Goal: Task Accomplishment & Management: Complete application form

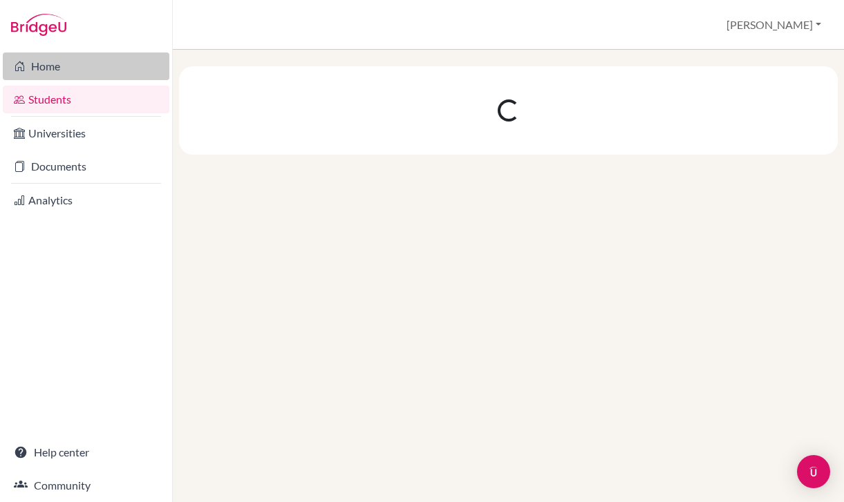
click at [126, 63] on link "Home" at bounding box center [86, 67] width 167 height 28
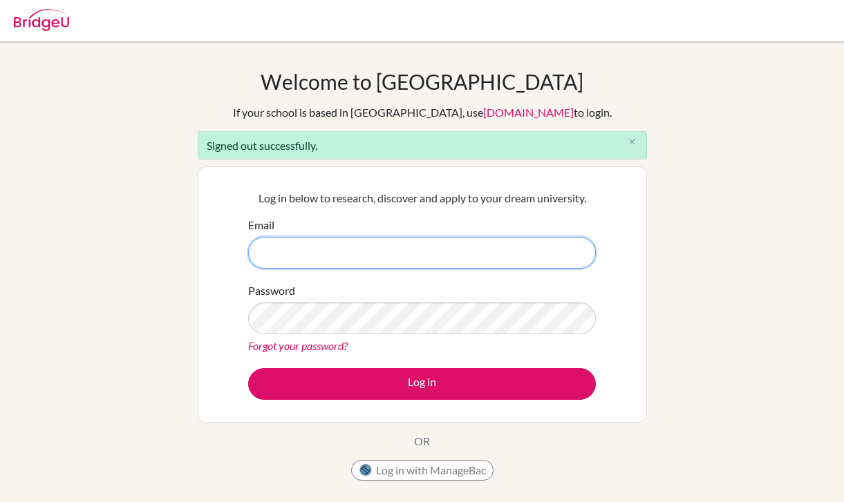
type input "[EMAIL_ADDRESS][DOMAIN_NAME]"
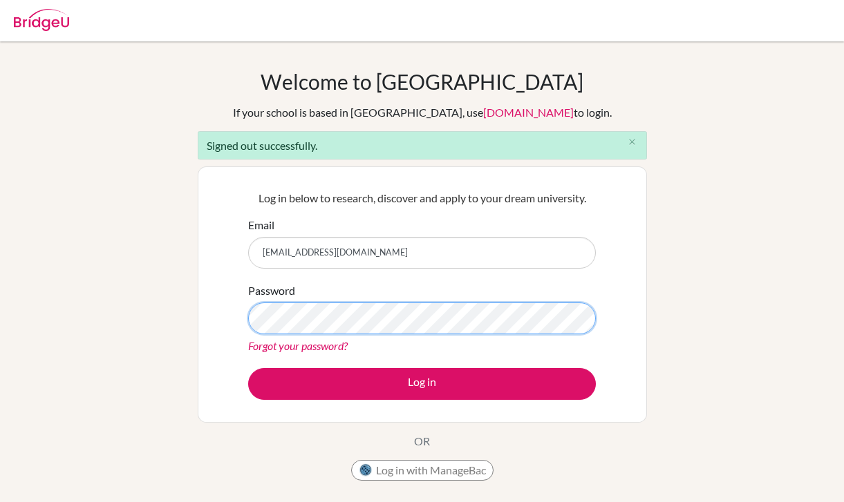
click at [422, 384] on button "Log in" at bounding box center [422, 384] width 348 height 32
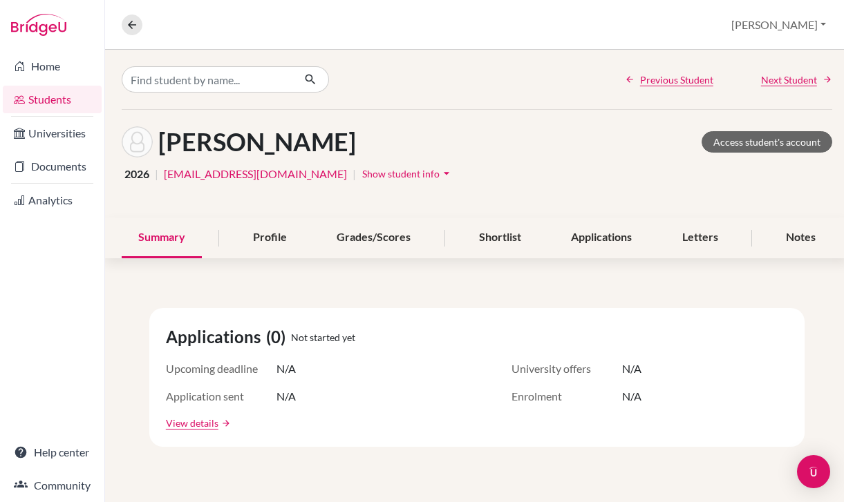
click at [57, 100] on link "Students" at bounding box center [52, 100] width 99 height 28
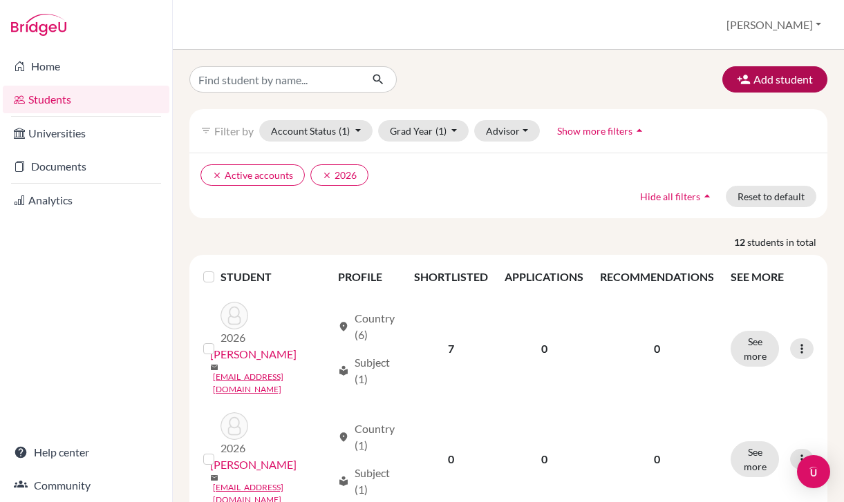
click at [791, 91] on button "Add student" at bounding box center [774, 79] width 105 height 26
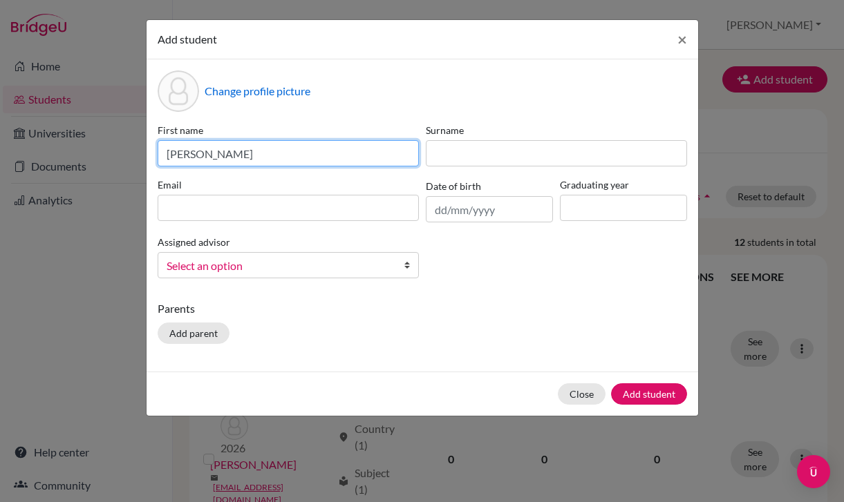
type input "LARA"
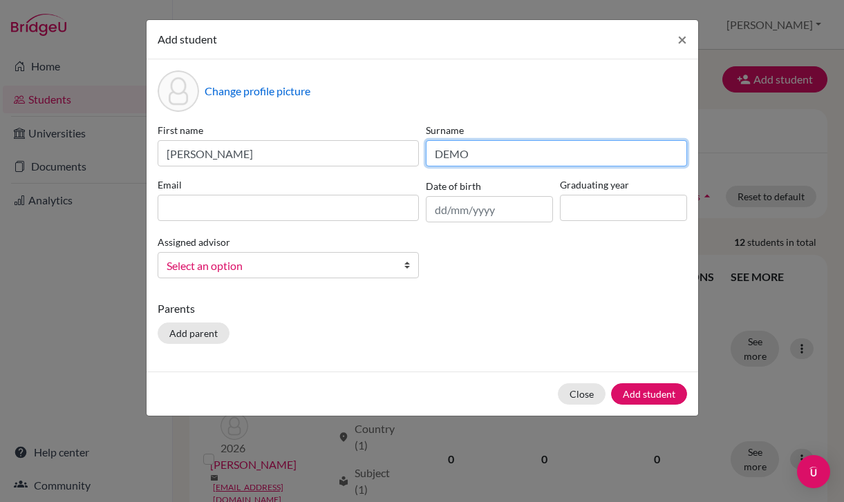
type input "DEMO"
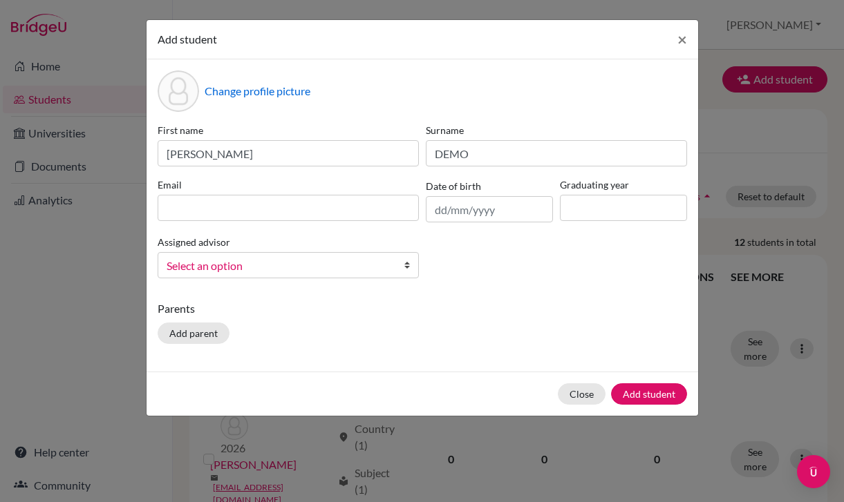
click at [388, 265] on span "Select an option" at bounding box center [279, 266] width 225 height 18
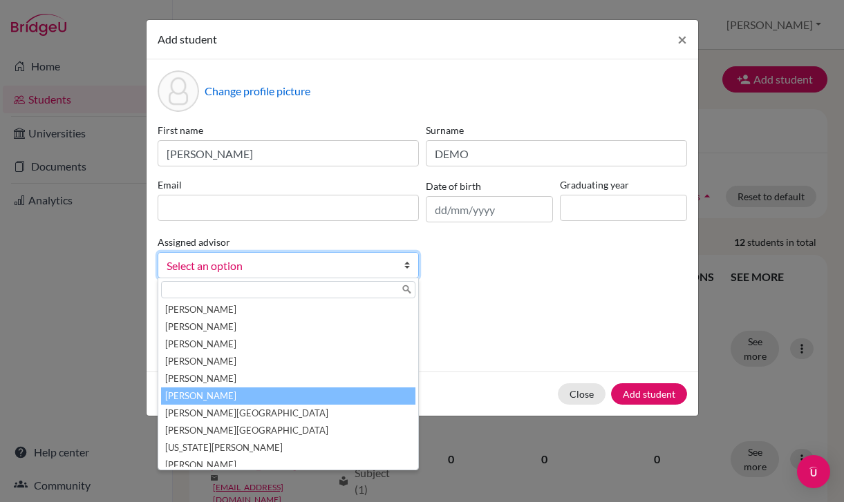
drag, startPoint x: 355, startPoint y: 384, endPoint x: 355, endPoint y: 395, distance: 11.8
click at [355, 395] on ul "Dickhaut, Kristen Kamibeppu, Marybeth Kurokawa, Ayako Omukova, Alexandra Savage…" at bounding box center [286, 384] width 257 height 166
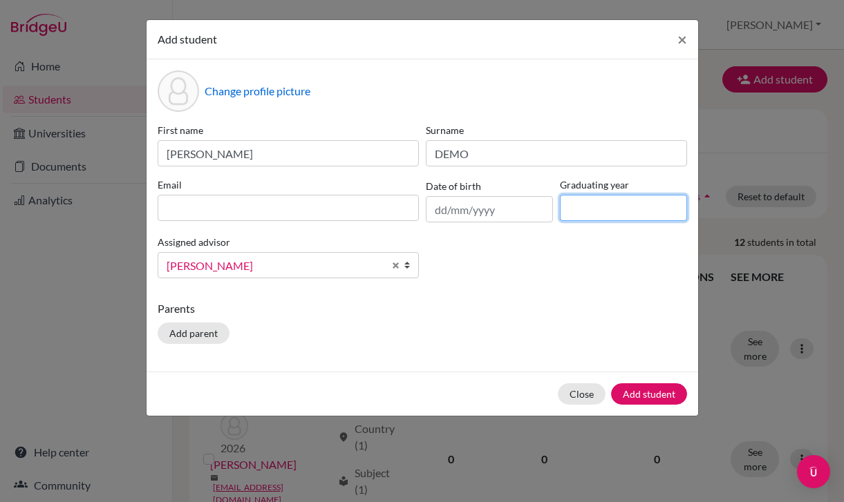
click at [603, 209] on input at bounding box center [623, 208] width 127 height 26
type input "2026"
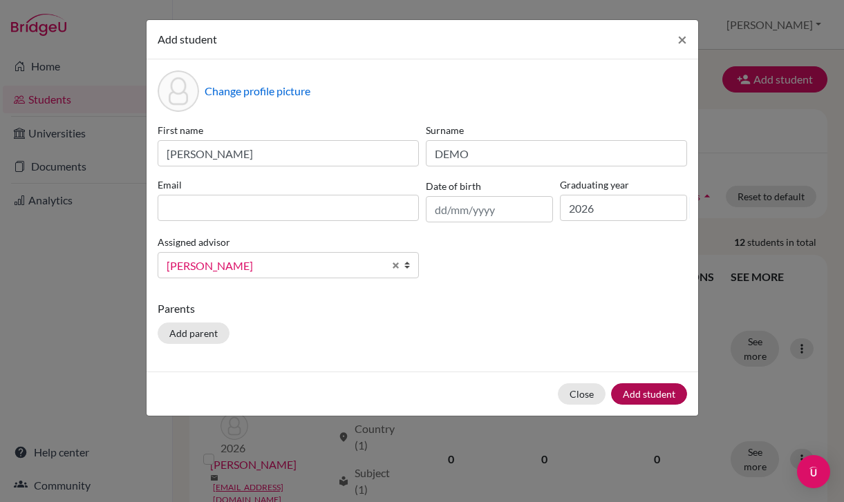
click at [655, 393] on button "Add student" at bounding box center [649, 394] width 76 height 21
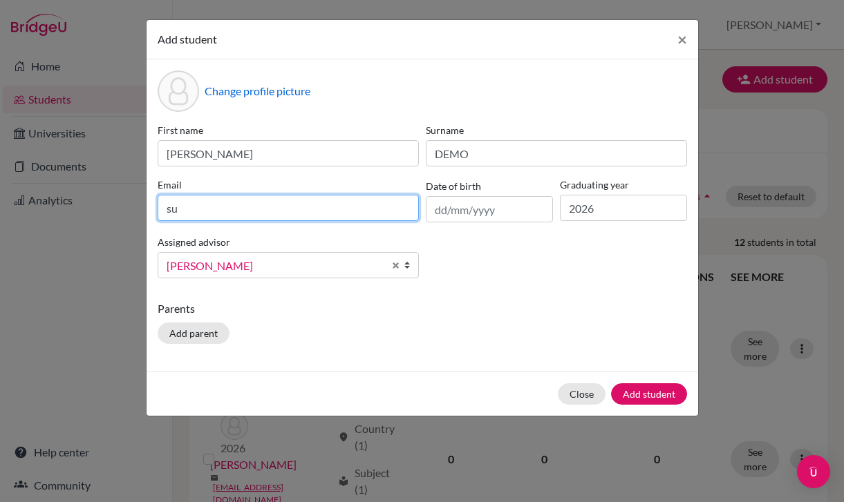
type input "s"
type input "lara.subeh@torontomu.ca"
click at [648, 394] on button "Add student" at bounding box center [649, 394] width 76 height 21
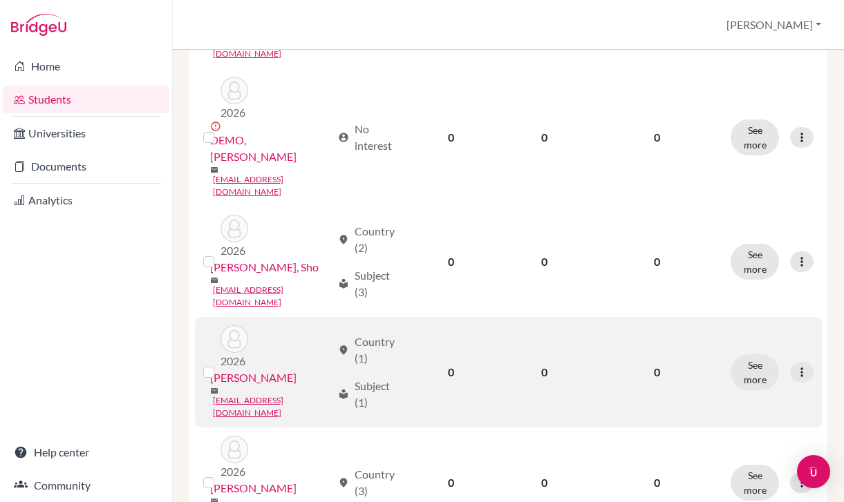
scroll to position [489, 0]
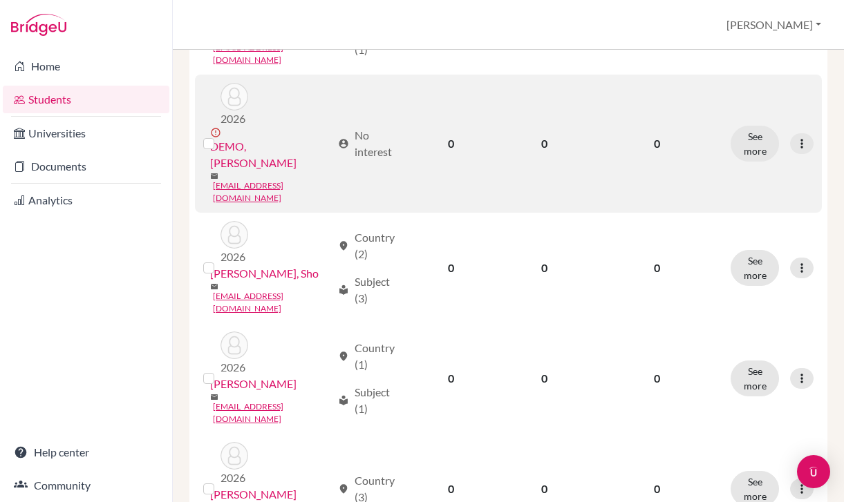
click at [269, 138] on link "DEMO, LARA" at bounding box center [271, 154] width 122 height 33
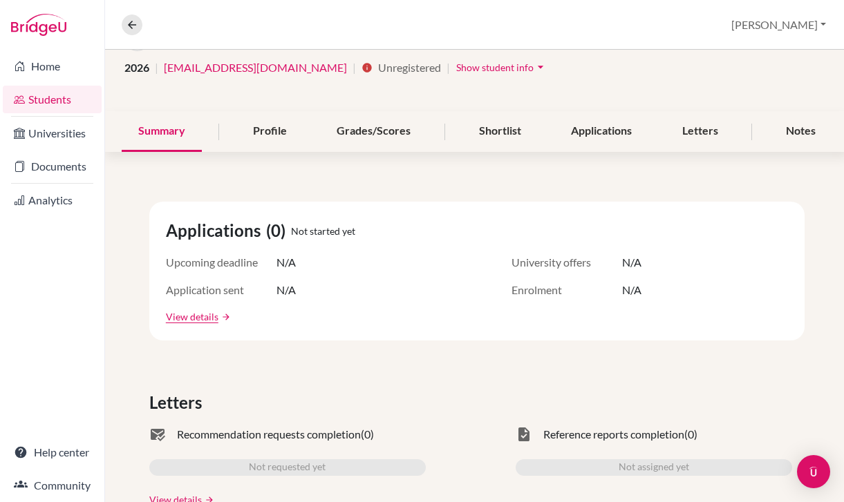
scroll to position [97, 0]
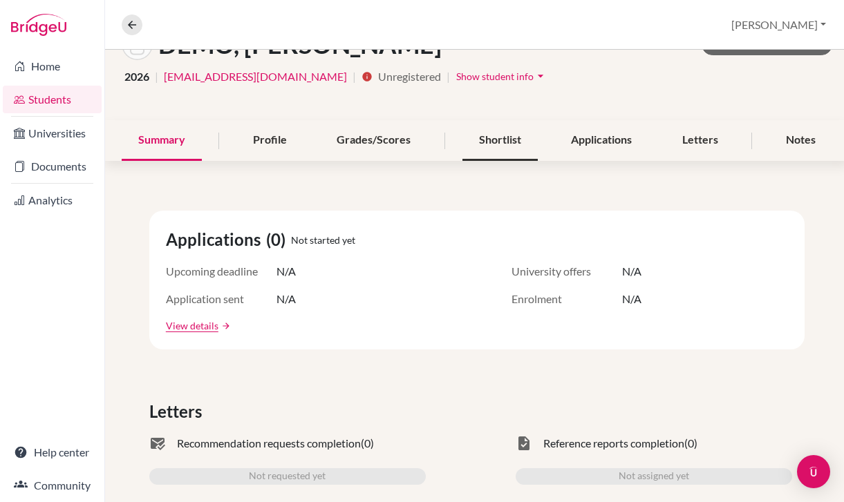
click at [500, 138] on div "Shortlist" at bounding box center [499, 140] width 75 height 41
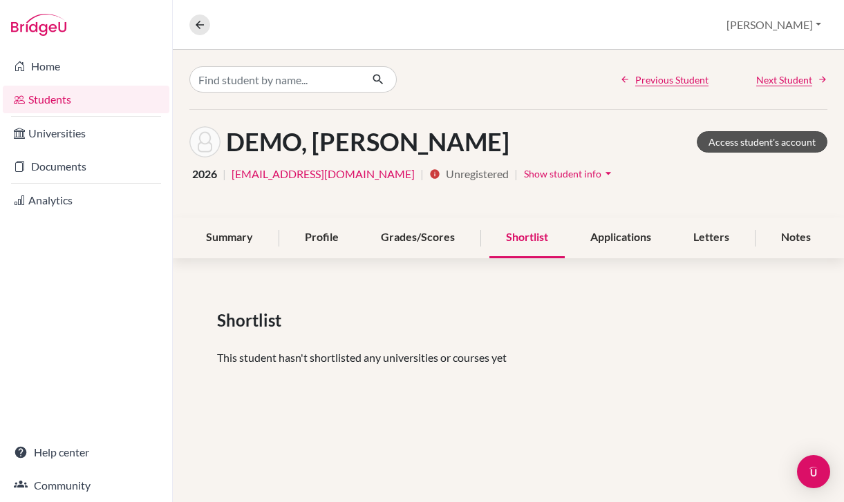
click at [717, 144] on link "Access student's account" at bounding box center [762, 141] width 131 height 21
